Goal: Navigation & Orientation: Find specific page/section

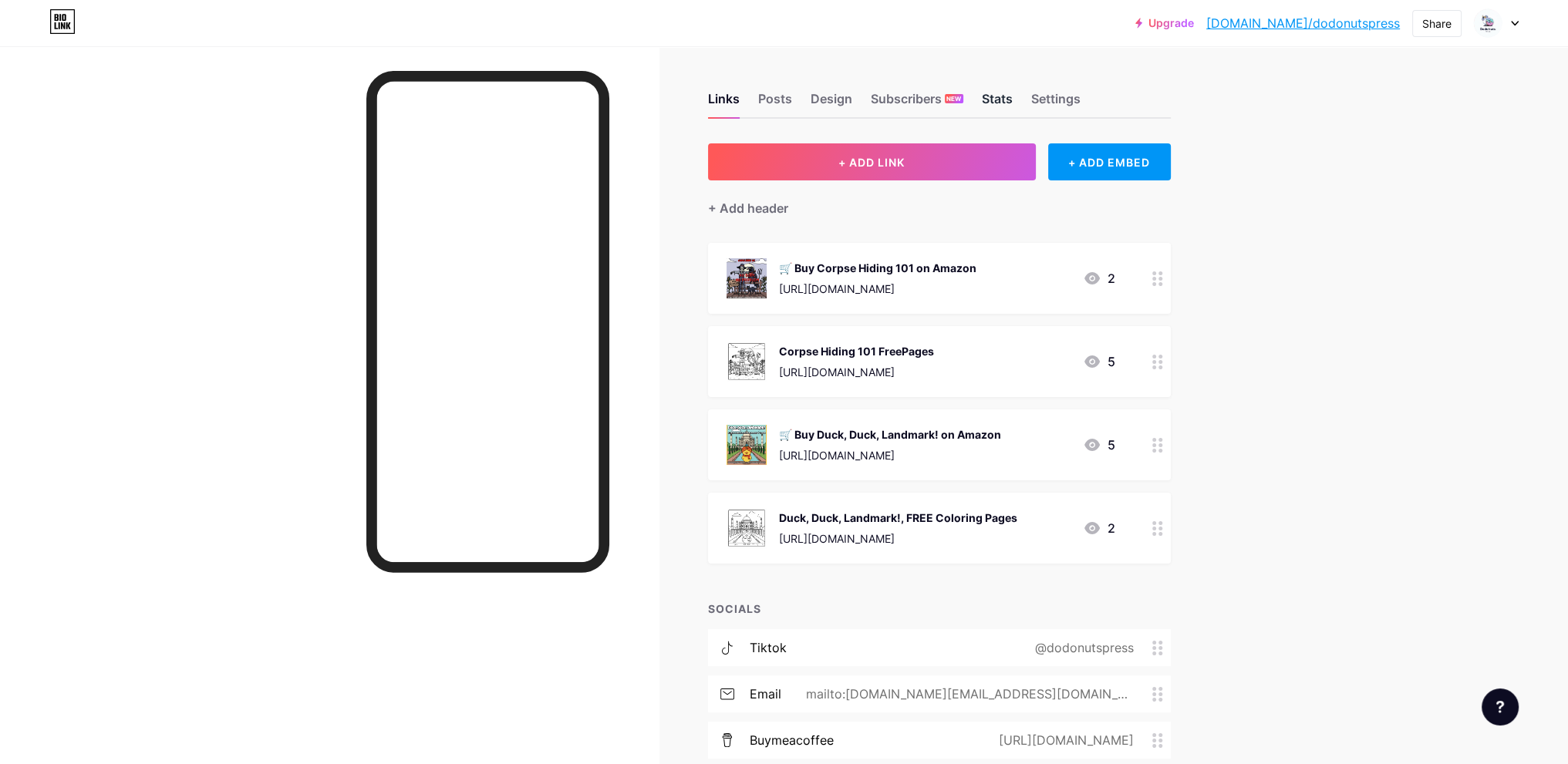
click at [1006, 102] on div "Stats" at bounding box center [996, 104] width 31 height 28
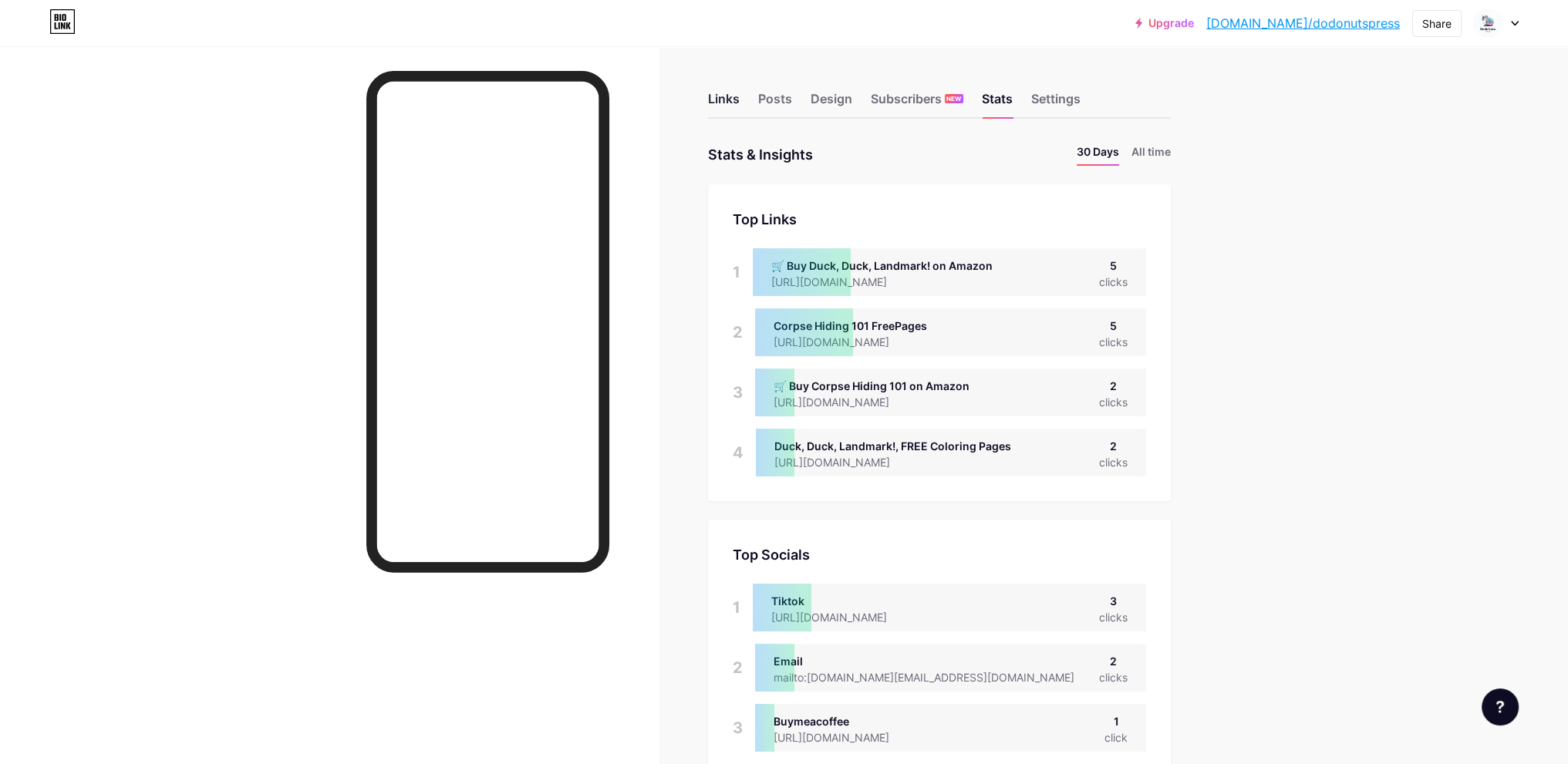
click at [734, 101] on div "Links" at bounding box center [724, 104] width 32 height 28
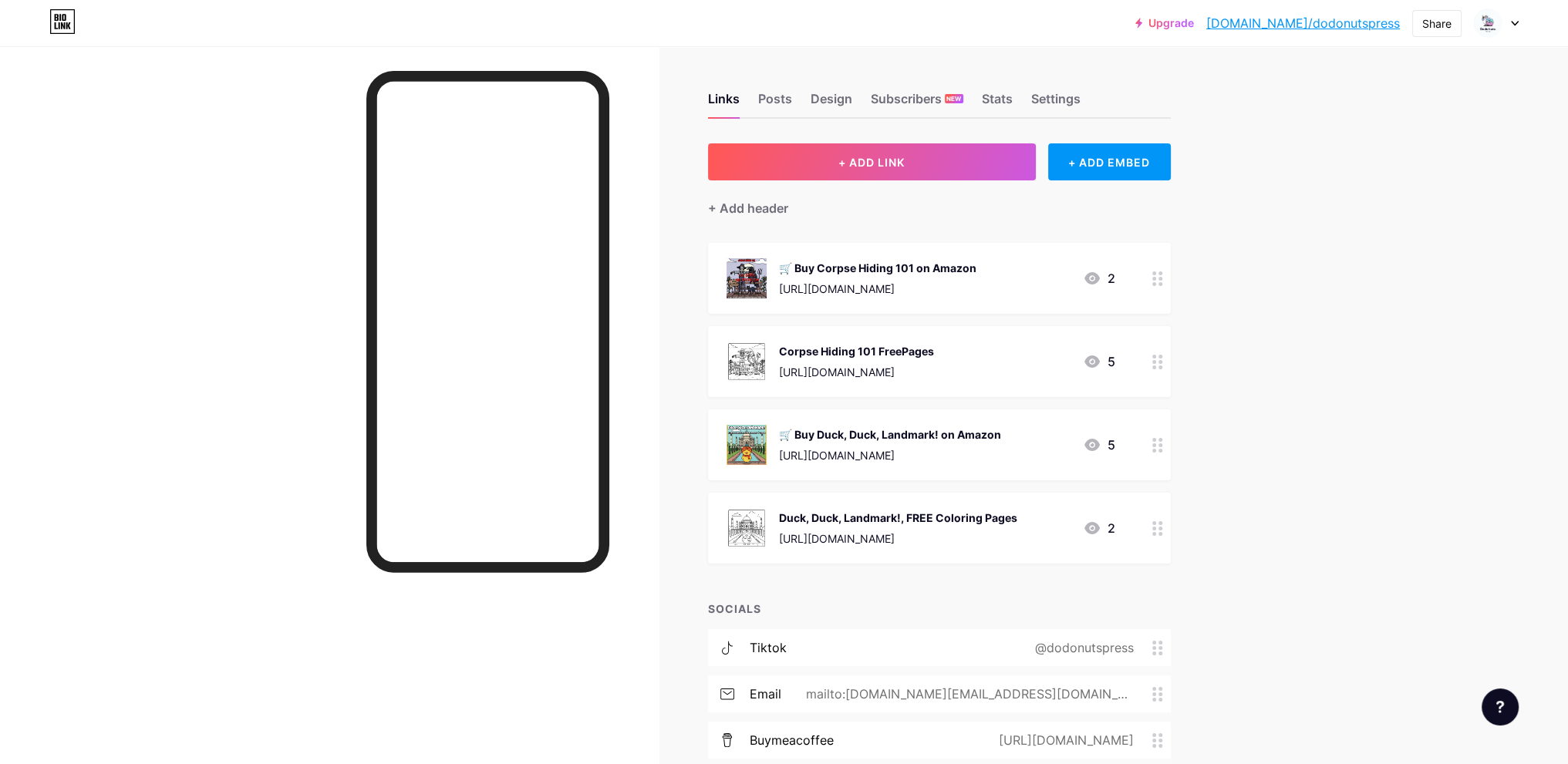
click at [1337, 22] on link "[DOMAIN_NAME]/dodonutspress" at bounding box center [1302, 23] width 194 height 19
